Goal: Information Seeking & Learning: Learn about a topic

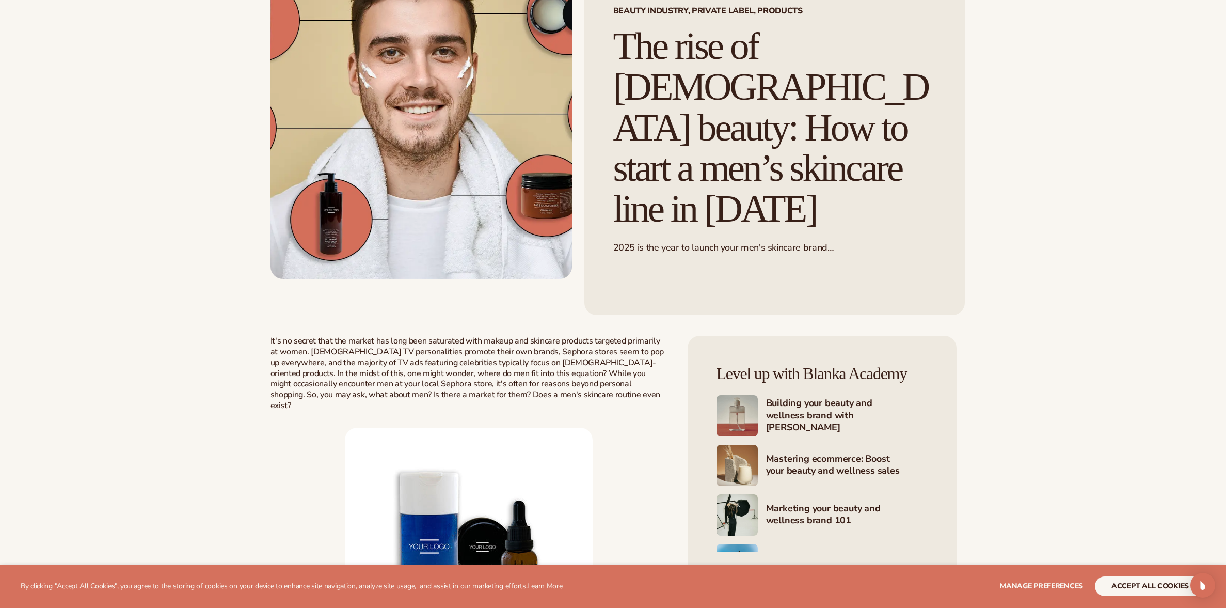
scroll to position [131, 0]
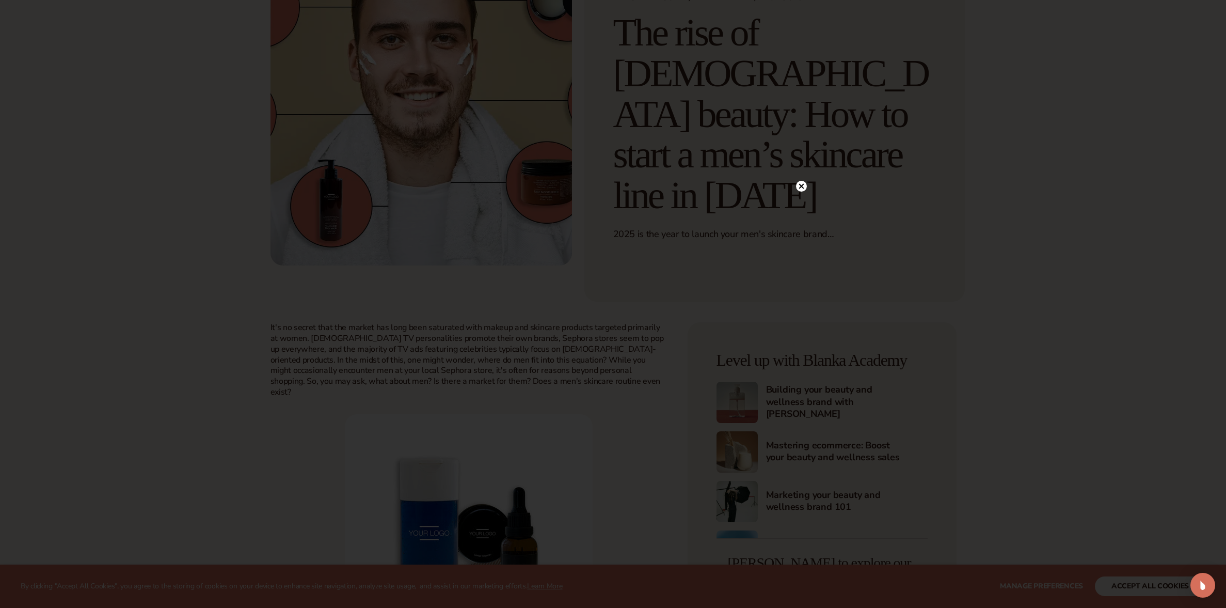
click at [800, 185] on icon at bounding box center [801, 186] width 5 height 5
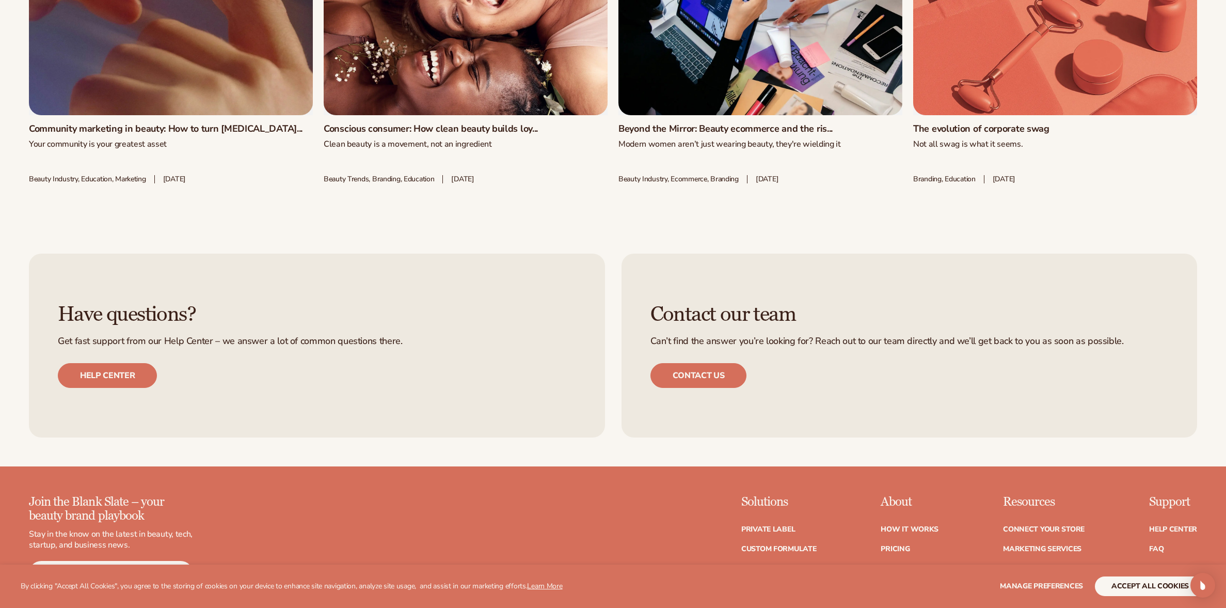
scroll to position [3579, 0]
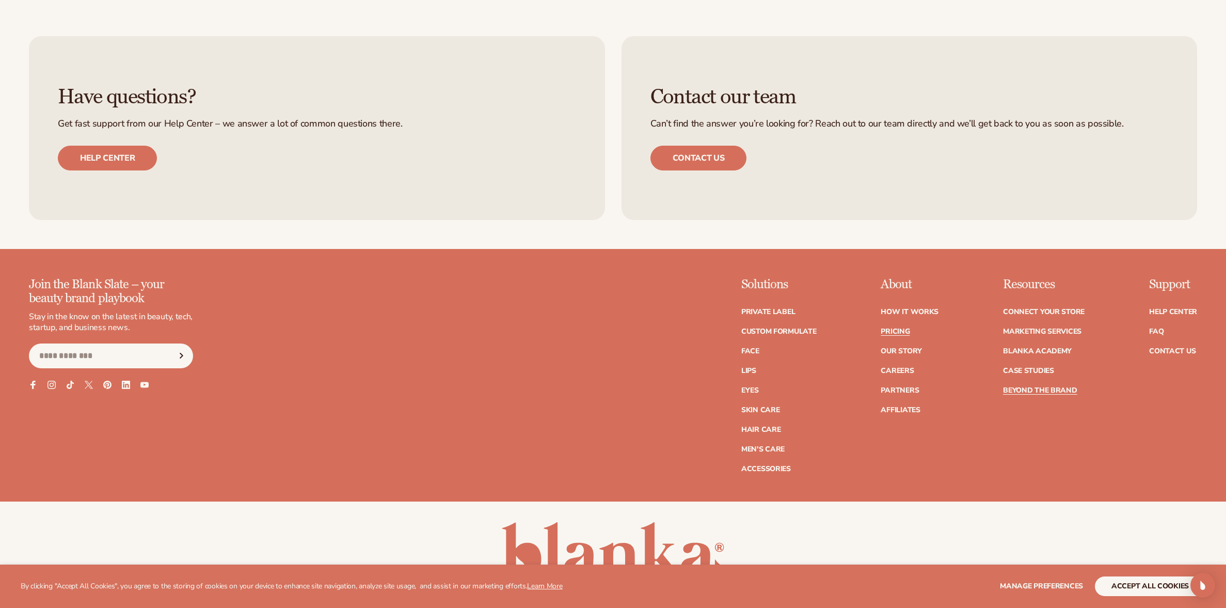
click at [899, 328] on link "Pricing" at bounding box center [895, 331] width 29 height 7
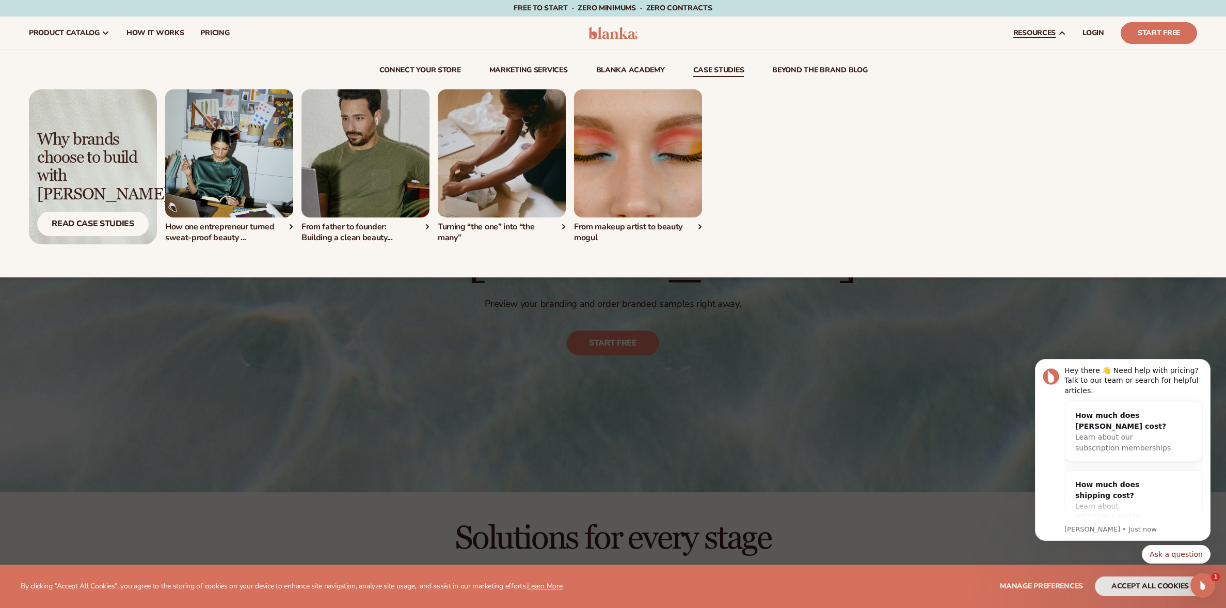
click at [718, 67] on link "case studies" at bounding box center [718, 72] width 51 height 10
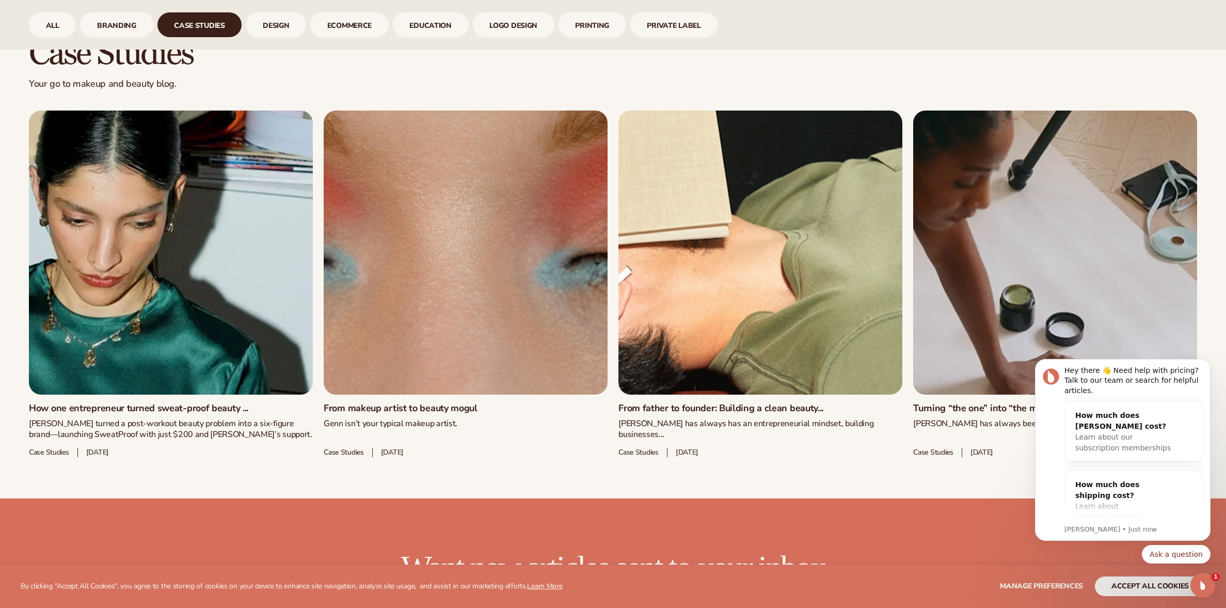
scroll to position [646, 0]
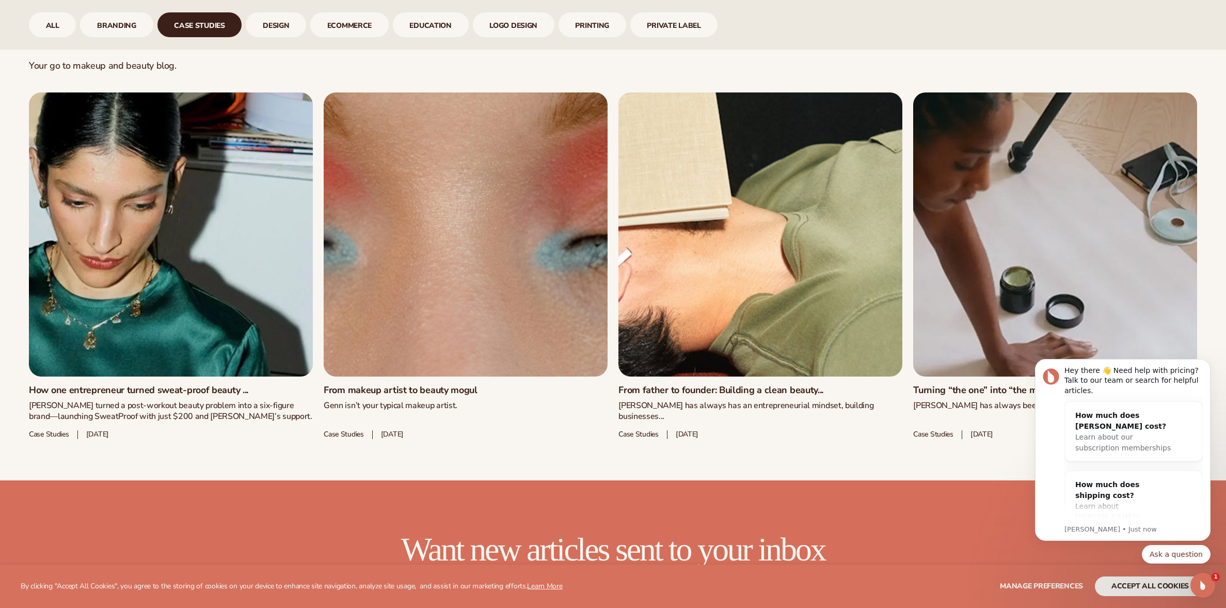
click at [698, 385] on link "From father to founder: Building a clean beauty..." at bounding box center [760, 390] width 284 height 11
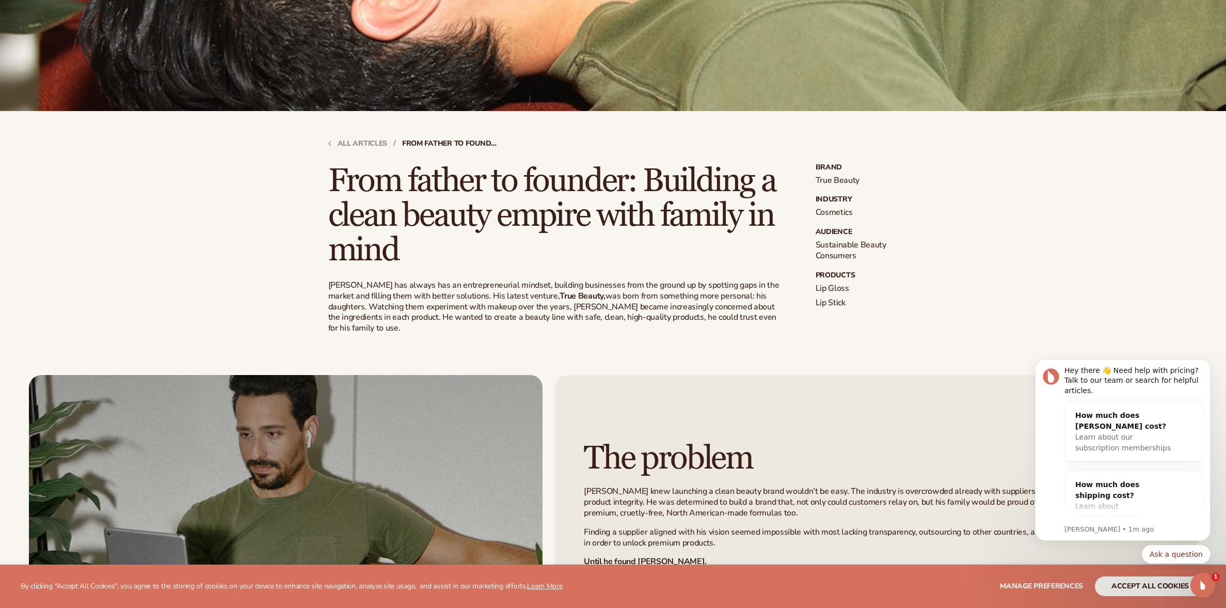
scroll to position [309, 0]
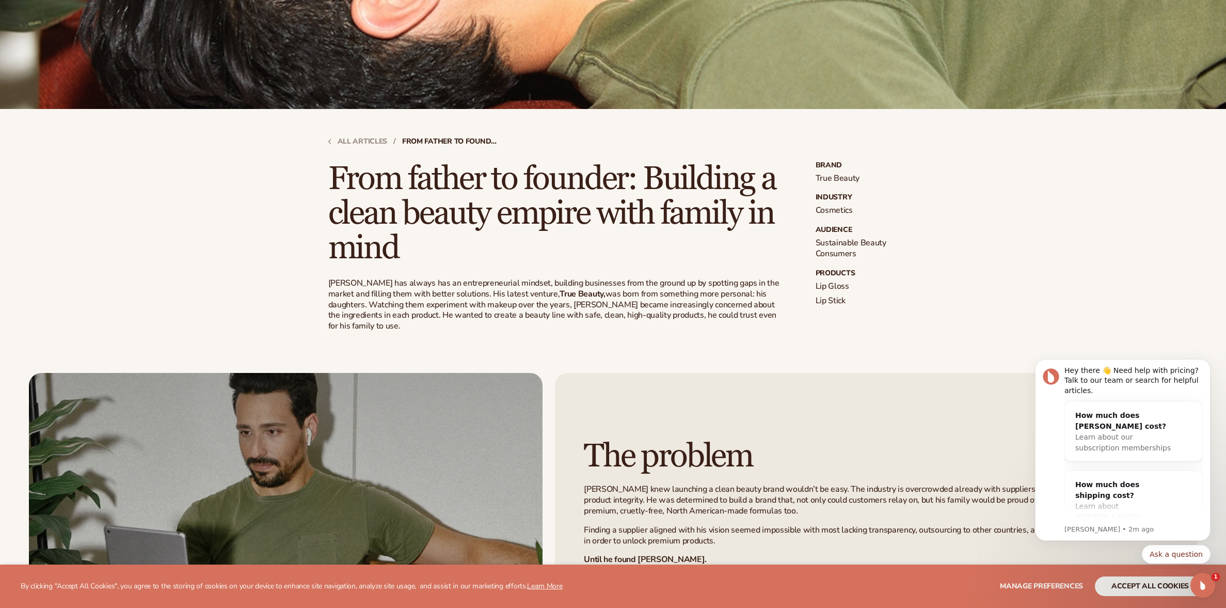
click at [560, 292] on strong "True Beauty," at bounding box center [582, 293] width 45 height 11
click at [560, 294] on strong "True Beauty," at bounding box center [582, 293] width 45 height 11
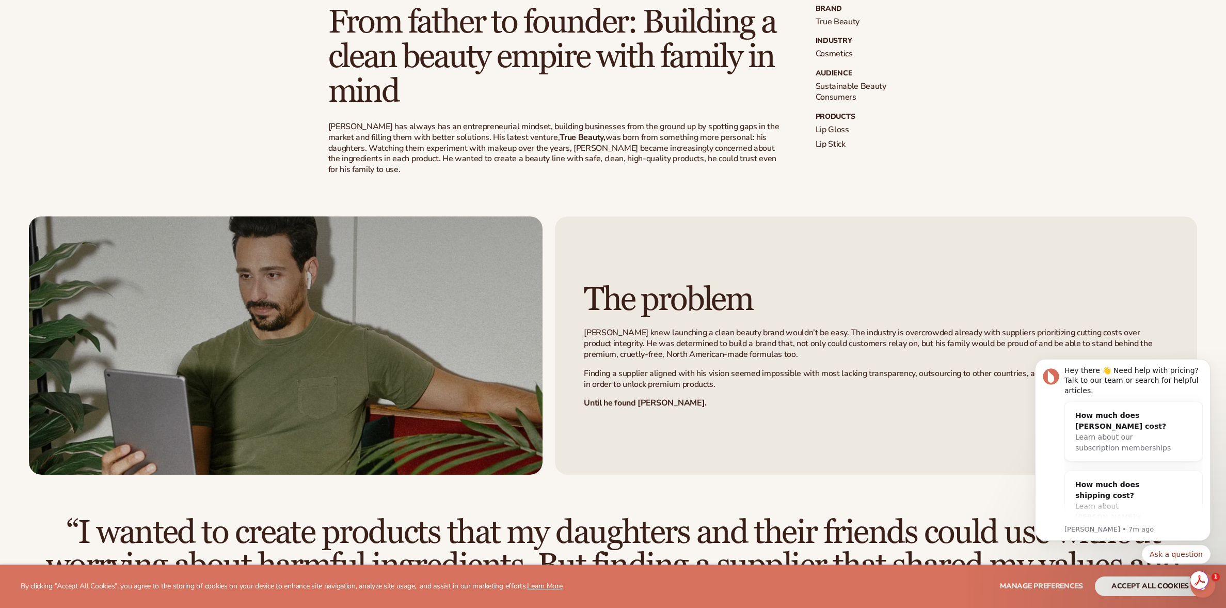
scroll to position [466, 0]
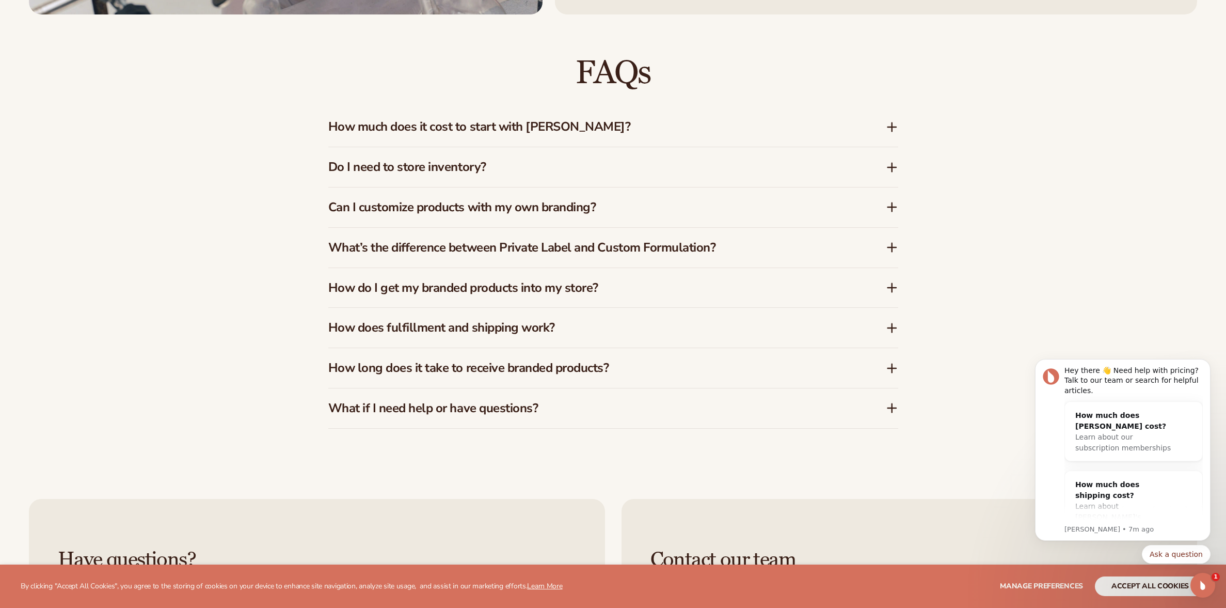
scroll to position [2367, 0]
